Goal: Task Accomplishment & Management: Use online tool/utility

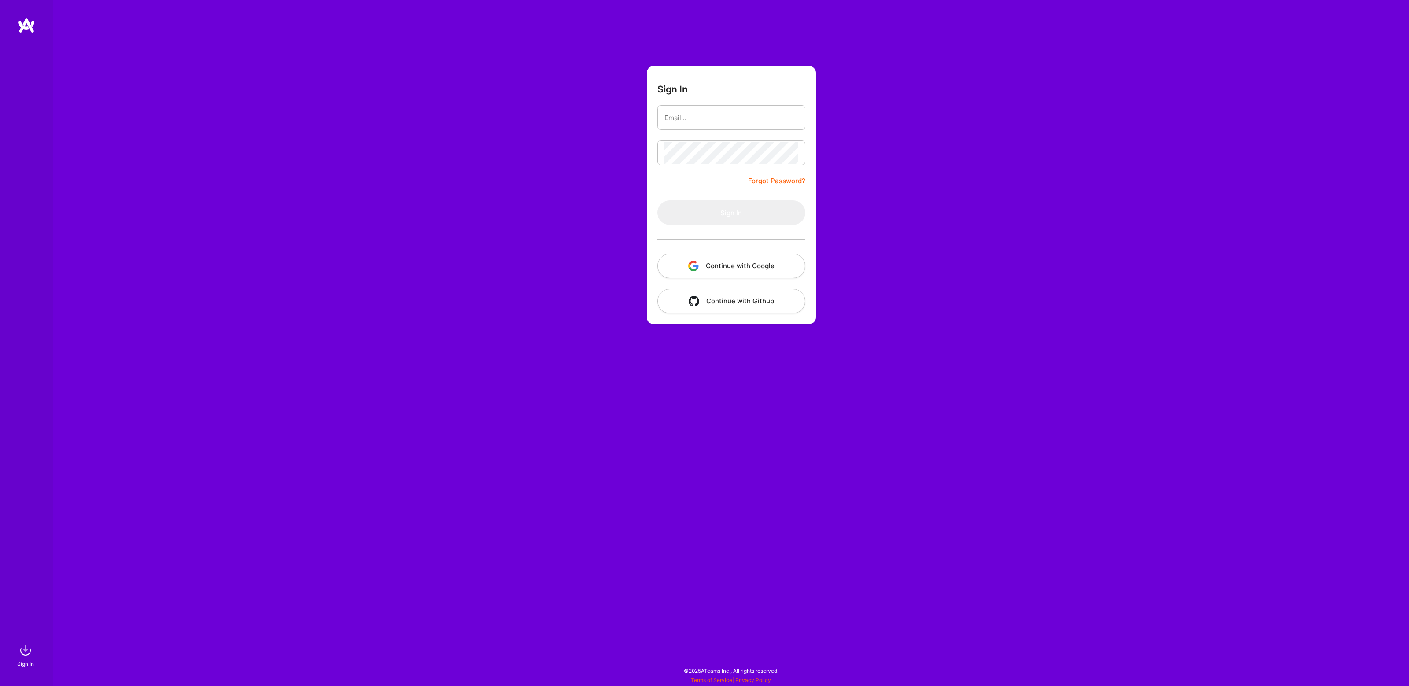
click at [733, 123] on input "email" at bounding box center [731, 118] width 134 height 22
click at [0, 681] on com-1password-button at bounding box center [0, 681] width 0 height 0
click at [863, 166] on div "Sign In Forgot Password? Sign In Continue with Google Continue with Github" at bounding box center [731, 343] width 1356 height 686
click at [721, 269] on button "Continue with Google" at bounding box center [731, 266] width 148 height 25
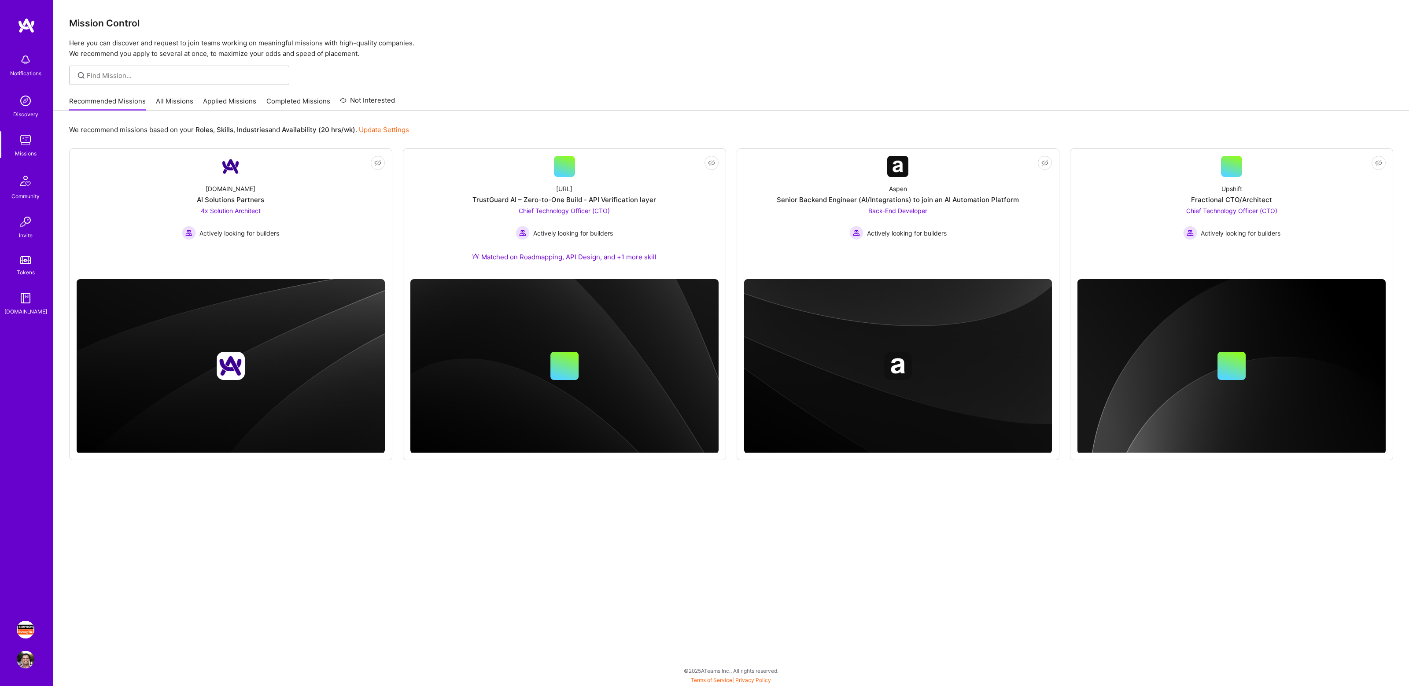
click at [32, 633] on img at bounding box center [26, 630] width 18 height 18
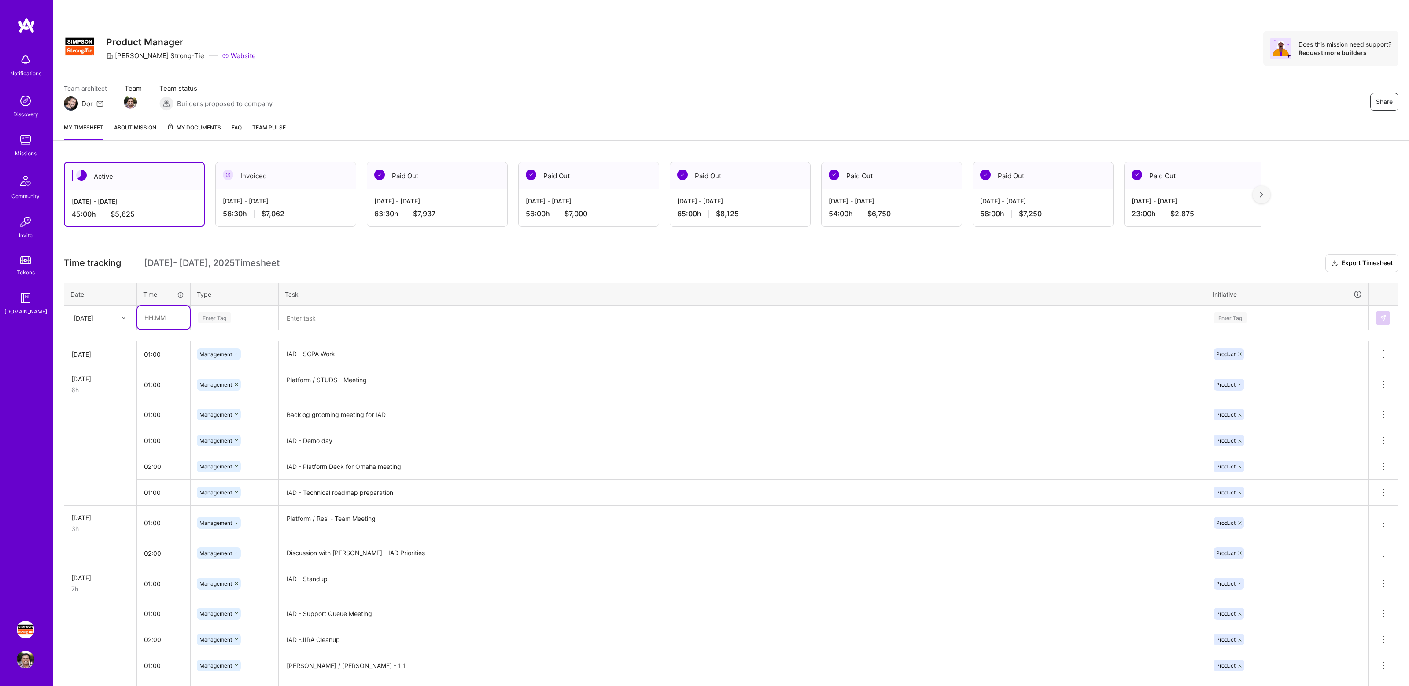
click at [158, 318] on input "text" at bounding box center [163, 317] width 52 height 23
type input "09:00"
type input "Management"
type input "ma"
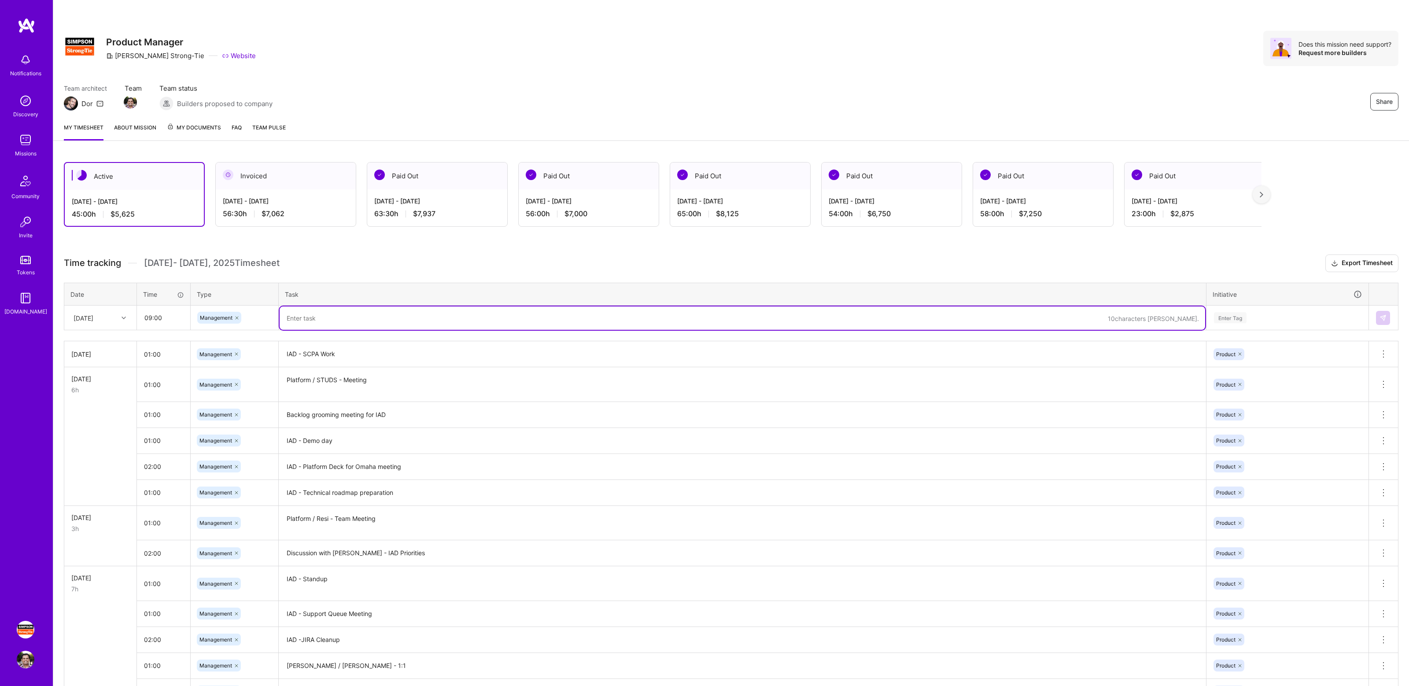
click at [342, 313] on textarea at bounding box center [742, 317] width 925 height 23
type textarea "2025-Q4 MidTerm Planning - Day 1"
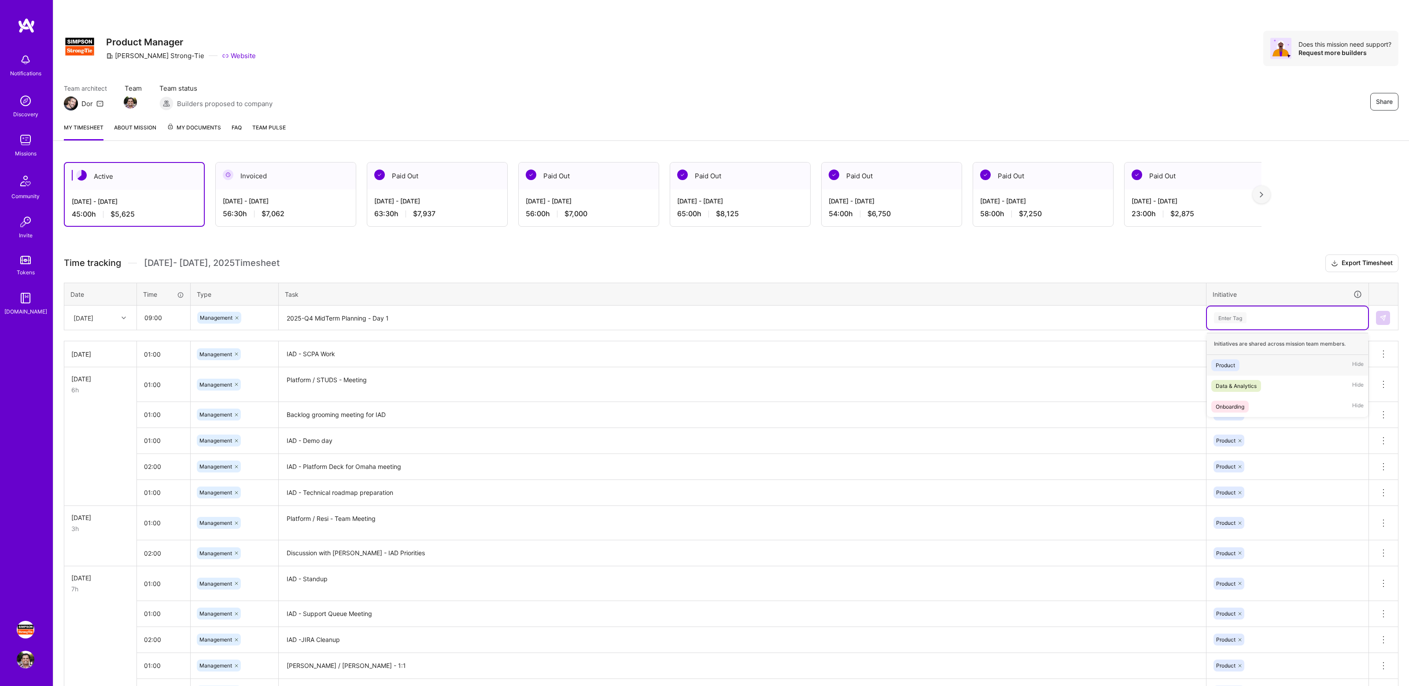
click at [1269, 320] on div "Enter Tag" at bounding box center [1287, 317] width 149 height 11
click at [1256, 367] on div "Product Hide" at bounding box center [1287, 365] width 161 height 21
click at [1385, 315] on img at bounding box center [1382, 317] width 7 height 7
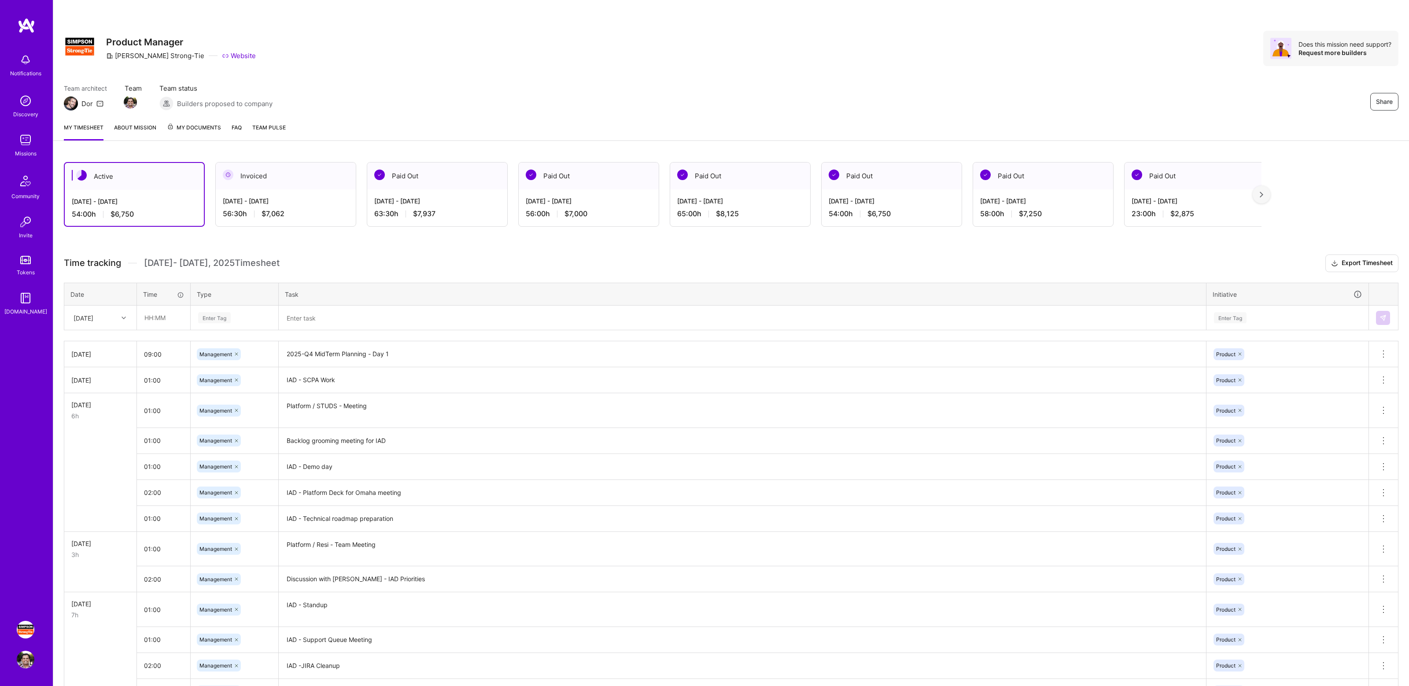
click at [940, 105] on div "Team architect Dor Team Team status Builders proposed to company Share" at bounding box center [731, 97] width 1334 height 27
click at [1055, 74] on div "Share Product Manager [PERSON_NAME]-Tie Website Does this mission need support?…" at bounding box center [730, 58] width 1355 height 116
click at [977, 77] on div "Share Product Manager [PERSON_NAME]-Tie Website Does this mission need support?…" at bounding box center [730, 58] width 1355 height 116
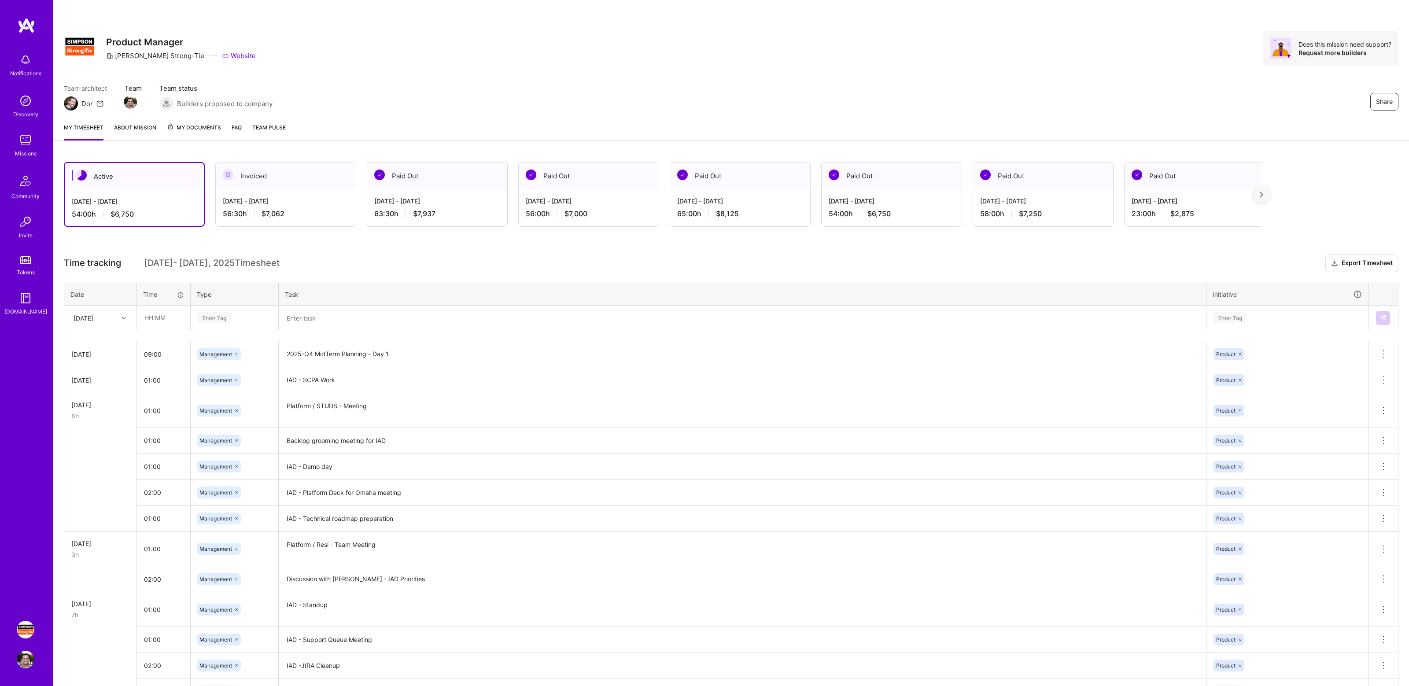
click at [1008, 85] on div "Team architect Dor Team Team status Builders proposed to company Share" at bounding box center [731, 97] width 1334 height 27
click at [1063, 97] on div "Team architect Dor Team Team status Builders proposed to company Share" at bounding box center [731, 97] width 1334 height 27
